Goal: Task Accomplishment & Management: Manage account settings

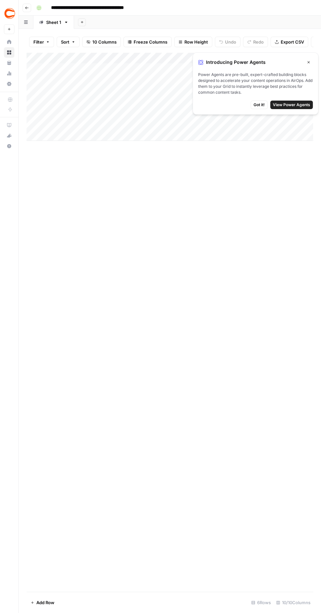
click at [27, 8] on icon "button" at bounding box center [26, 8] width 3 height 3
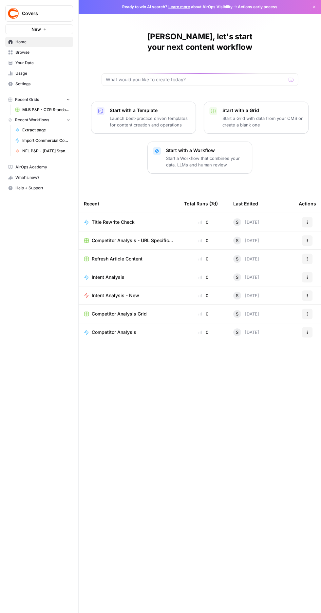
click at [20, 82] on span "Settings" at bounding box center [42, 84] width 55 height 6
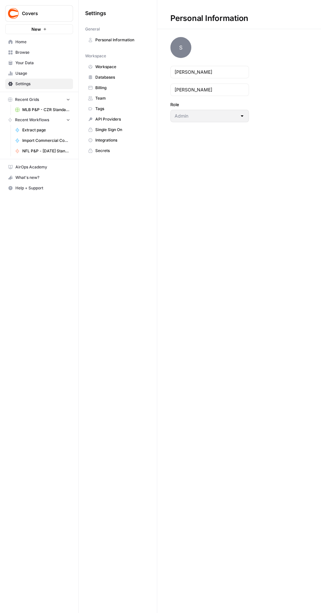
click at [92, 98] on icon at bounding box center [90, 98] width 5 height 5
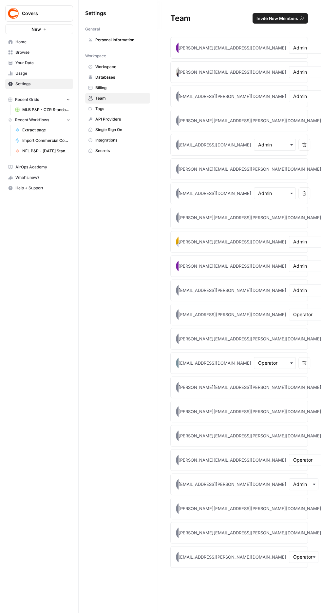
click at [266, 21] on span "Invite New Members" at bounding box center [278, 18] width 42 height 7
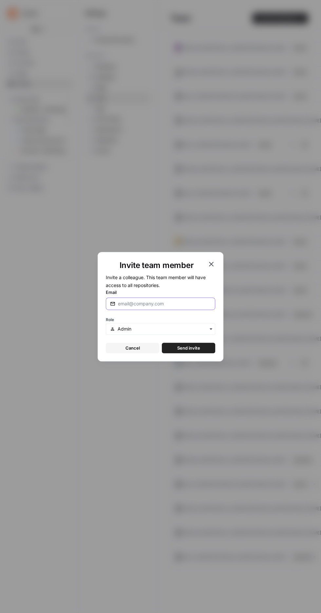
click at [170, 304] on input "Email" at bounding box center [164, 303] width 93 height 7
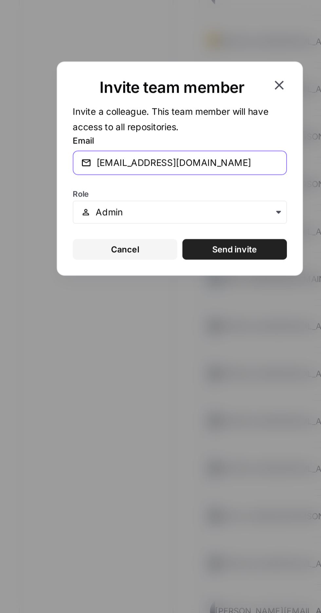
type input "[EMAIL_ADDRESS][DOMAIN_NAME]"
click at [177, 328] on input "text" at bounding box center [164, 329] width 93 height 7
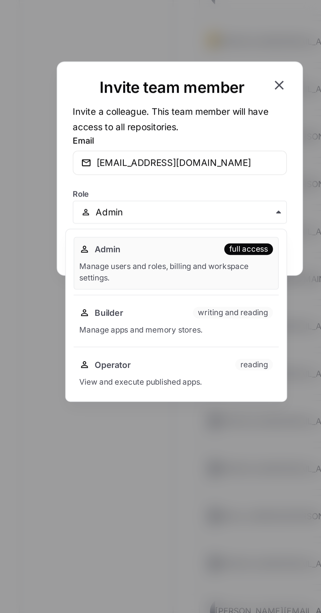
click at [126, 355] on div "Manage users and roles, billing and workspace settings." at bounding box center [158, 360] width 99 height 12
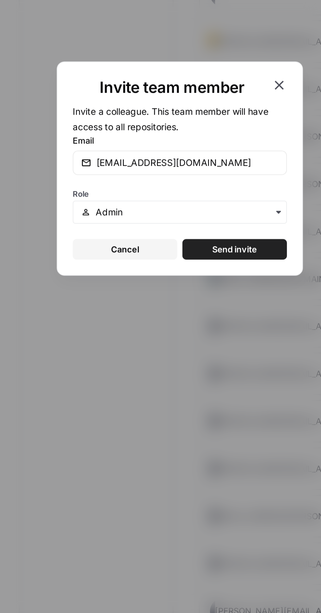
click at [198, 349] on span "Send invite" at bounding box center [188, 348] width 23 height 7
